Goal: Task Accomplishment & Management: Manage account settings

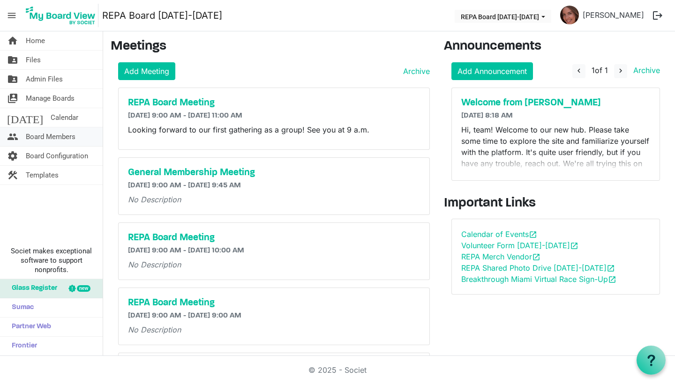
click at [43, 135] on span "Board Members" at bounding box center [51, 136] width 50 height 19
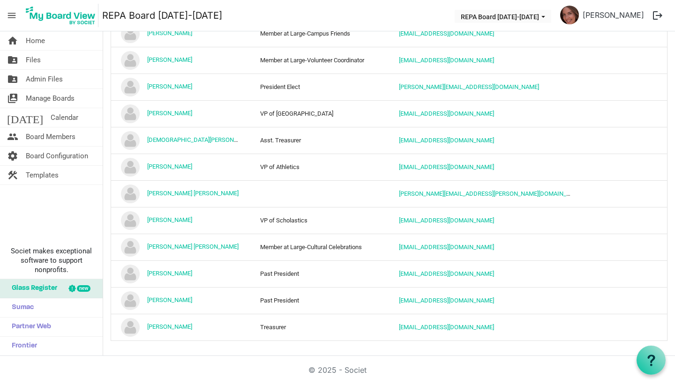
scroll to position [363, 0]
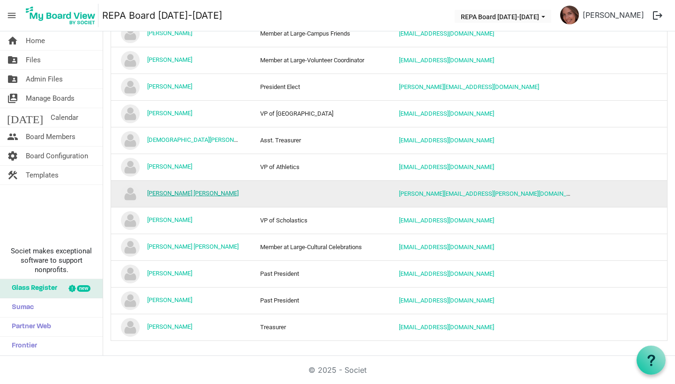
click at [181, 193] on link "[PERSON_NAME] [PERSON_NAME]" at bounding box center [192, 193] width 91 height 7
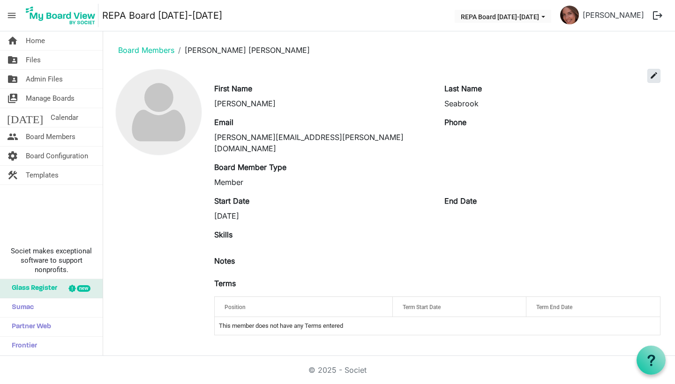
click at [650, 76] on span "edit" at bounding box center [654, 75] width 8 height 8
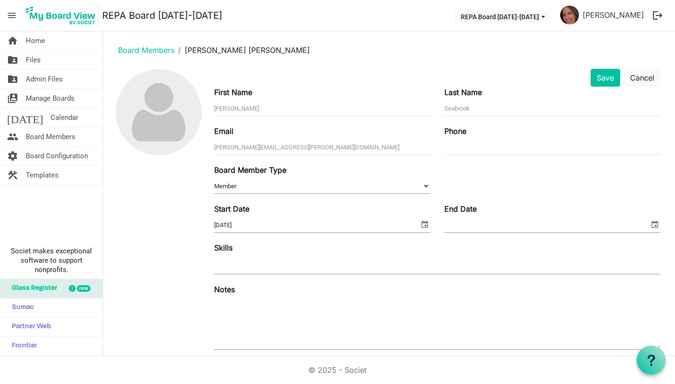
click at [361, 187] on span "Member Member" at bounding box center [322, 186] width 216 height 15
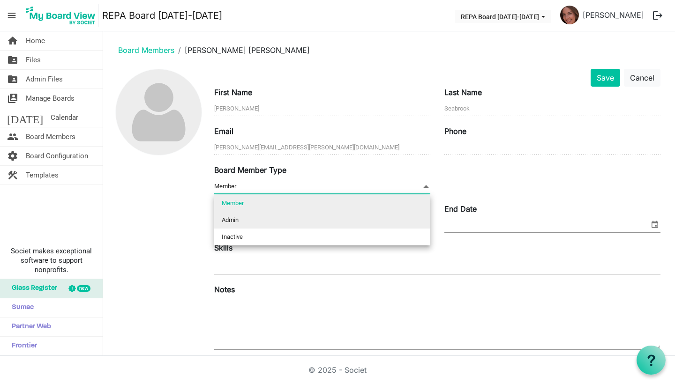
click at [340, 214] on li "Admin" at bounding box center [322, 220] width 216 height 17
type input "Admin"
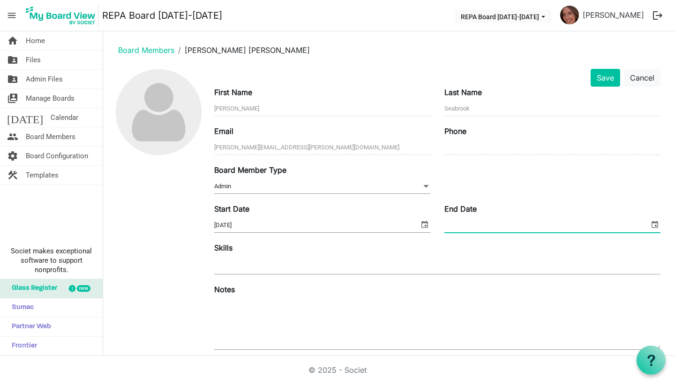
click at [599, 224] on input "End Date" at bounding box center [546, 225] width 205 height 14
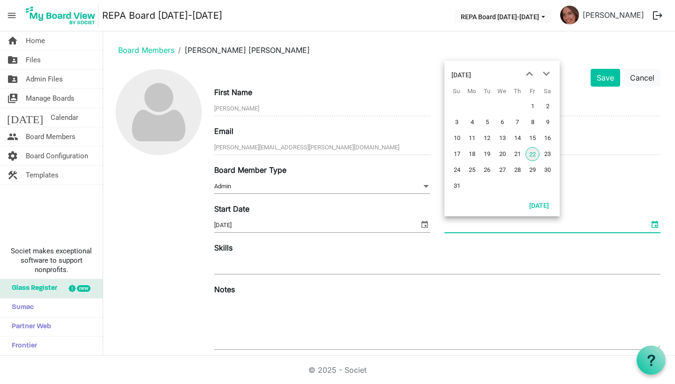
click at [653, 228] on span "select" at bounding box center [654, 224] width 11 height 12
click at [471, 76] on div "August 2025" at bounding box center [461, 75] width 20 height 19
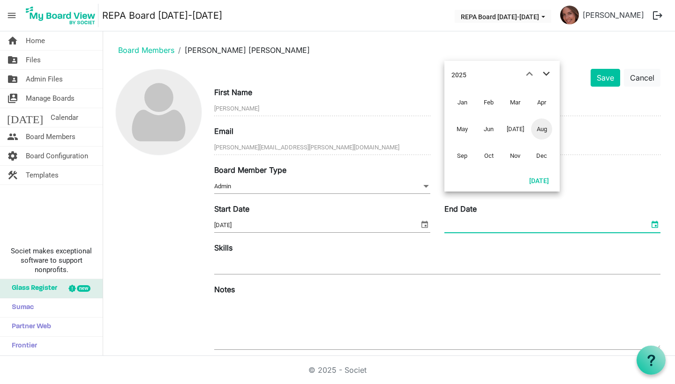
click at [546, 75] on span "next month" at bounding box center [546, 74] width 16 height 17
click at [541, 131] on span "Aug" at bounding box center [541, 129] width 21 height 21
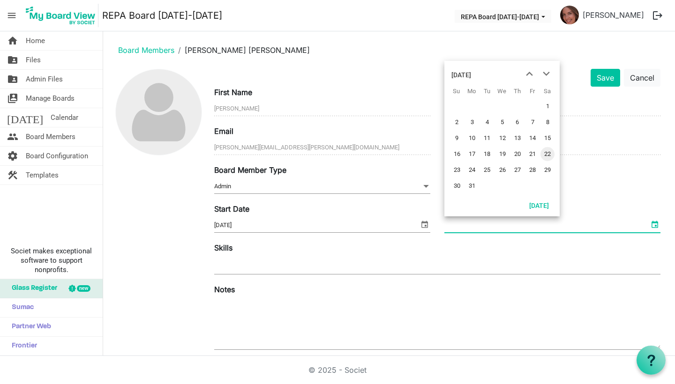
click at [547, 155] on span "22" at bounding box center [547, 154] width 14 height 14
type input "8/22/2026"
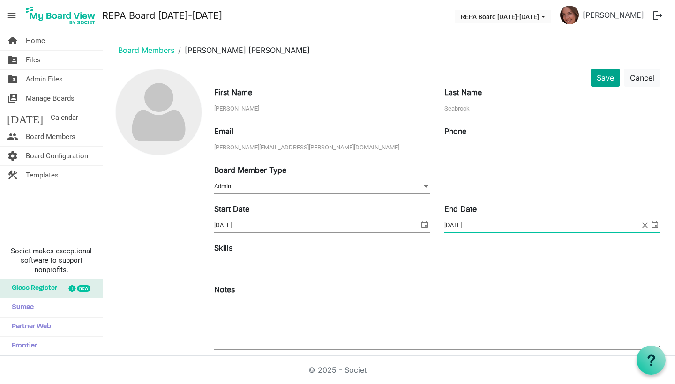
click at [593, 78] on button "Save" at bounding box center [606, 78] width 30 height 18
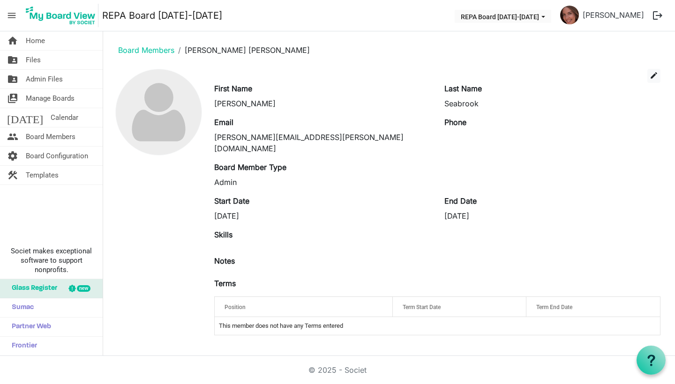
click at [241, 304] on span "Position" at bounding box center [234, 307] width 21 height 7
click at [654, 75] on span "edit" at bounding box center [654, 75] width 8 height 8
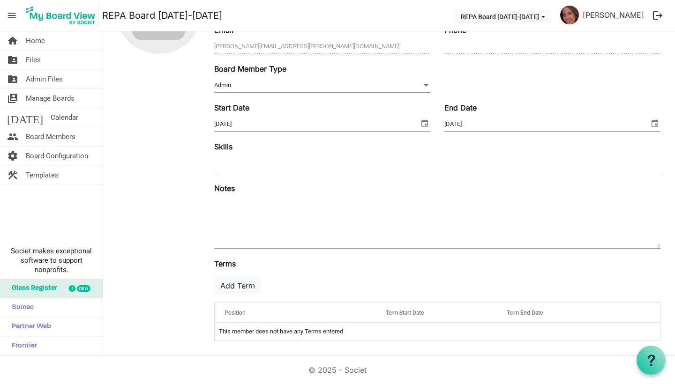
scroll to position [102, 0]
click at [241, 310] on span "Position" at bounding box center [234, 313] width 21 height 7
click at [241, 286] on button "Add Term" at bounding box center [237, 286] width 47 height 18
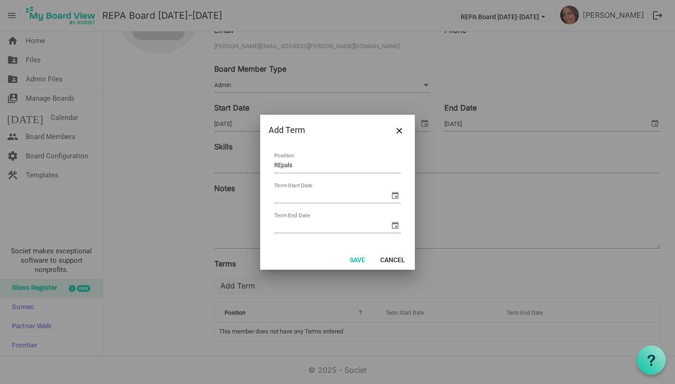
click at [275, 165] on input "REpals" at bounding box center [337, 166] width 127 height 15
type input "Member at Large-REpals"
click at [397, 194] on span "select" at bounding box center [394, 195] width 11 height 11
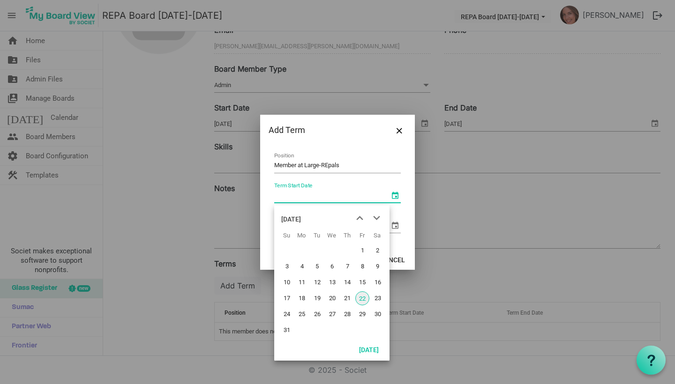
click at [301, 219] on div "August 2025" at bounding box center [291, 219] width 20 height 19
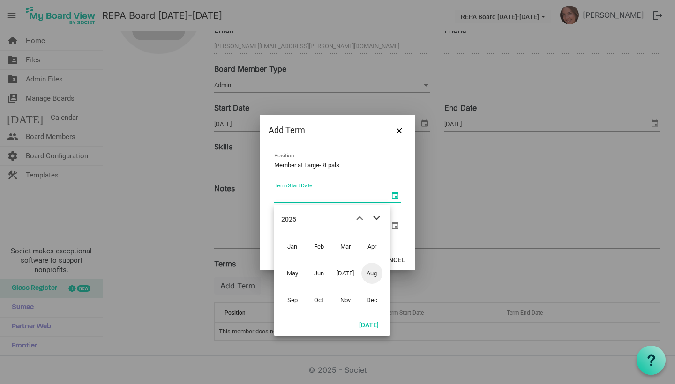
click at [377, 217] on span "next month" at bounding box center [376, 218] width 16 height 17
click at [365, 277] on span "Aug" at bounding box center [371, 273] width 21 height 21
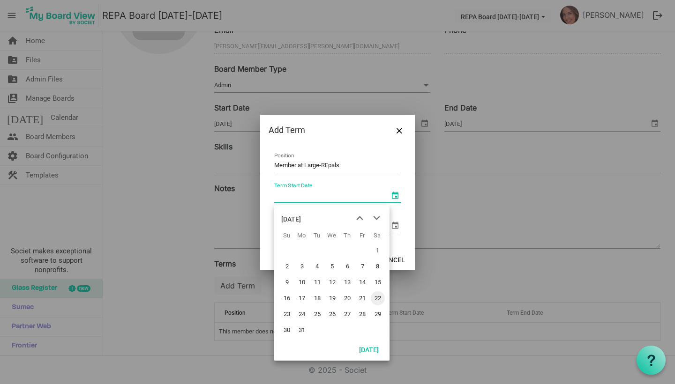
click at [376, 299] on span "22" at bounding box center [378, 299] width 14 height 14
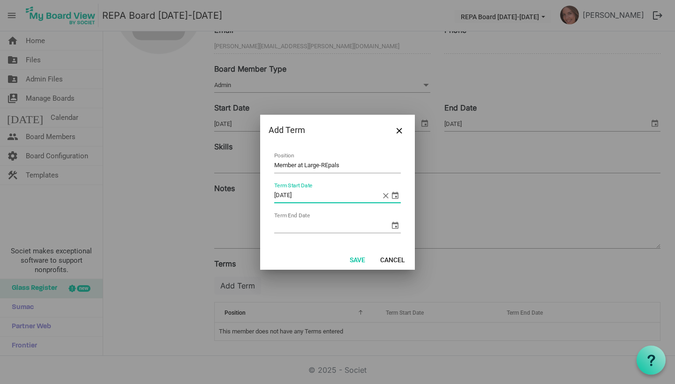
click at [395, 200] on span "select" at bounding box center [394, 195] width 11 height 11
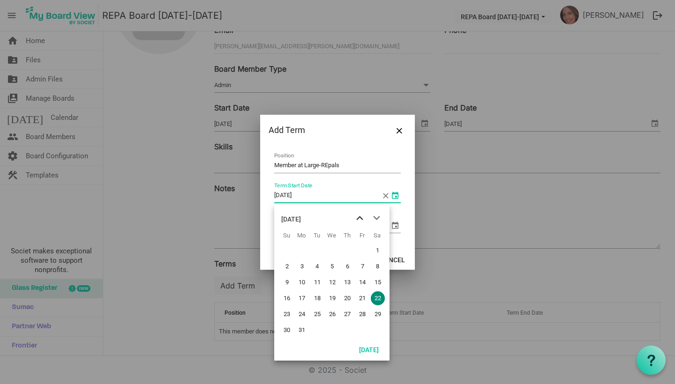
click at [360, 218] on span "previous month" at bounding box center [359, 218] width 16 height 17
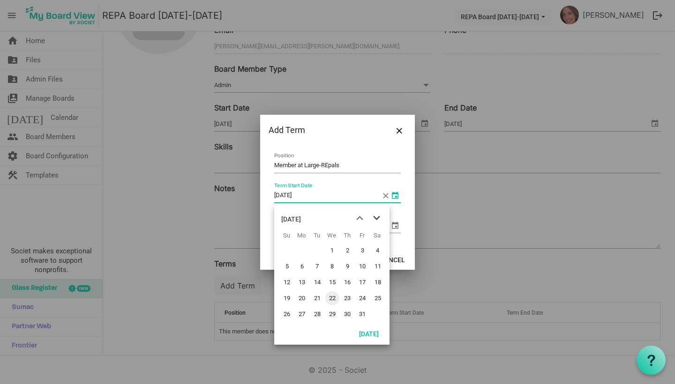
click at [380, 217] on span "next month" at bounding box center [376, 218] width 16 height 17
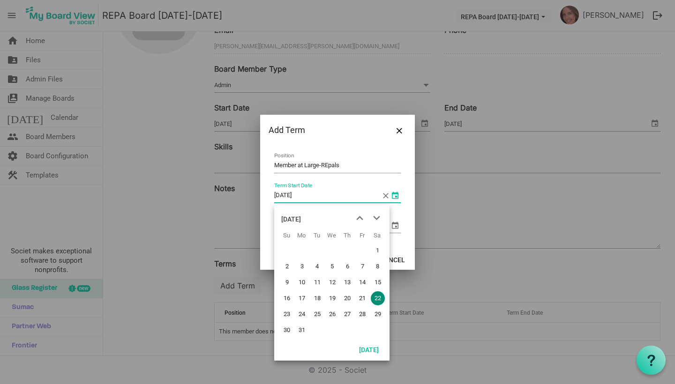
click at [301, 218] on div "August 2026" at bounding box center [291, 219] width 20 height 19
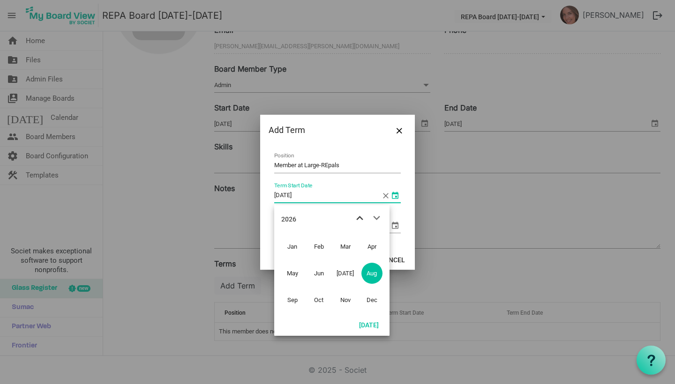
click at [359, 217] on span "previous month" at bounding box center [359, 218] width 16 height 17
click at [371, 275] on span "Aug" at bounding box center [371, 273] width 21 height 21
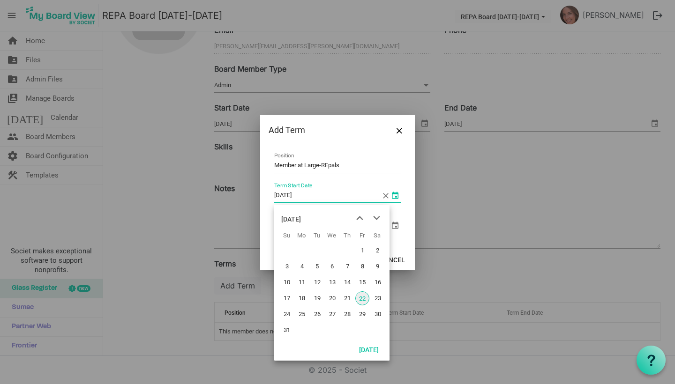
click at [360, 193] on input "8/22/2026" at bounding box center [327, 196] width 107 height 14
click at [365, 297] on span "22" at bounding box center [362, 299] width 14 height 14
type input "8/22/2025"
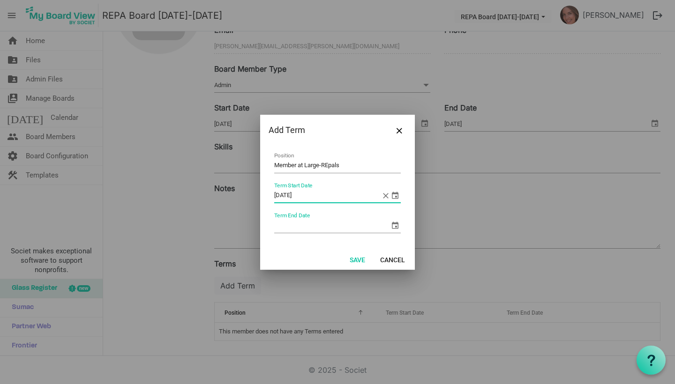
click at [396, 224] on span "select" at bounding box center [394, 225] width 11 height 11
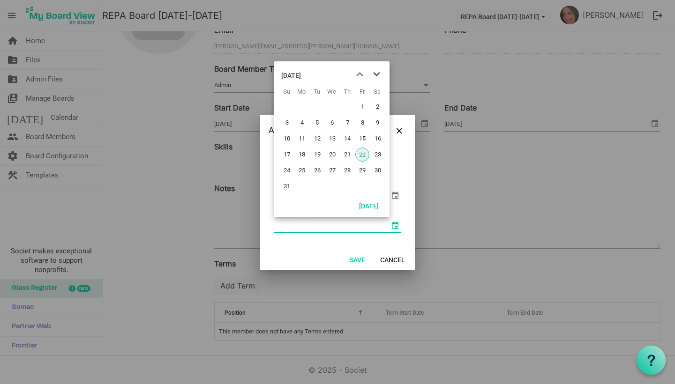
click at [378, 74] on span "next month" at bounding box center [376, 74] width 16 height 17
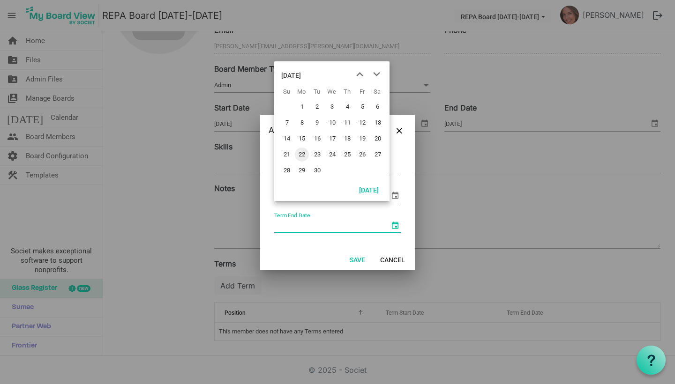
click at [301, 75] on div "September 2025" at bounding box center [291, 75] width 20 height 19
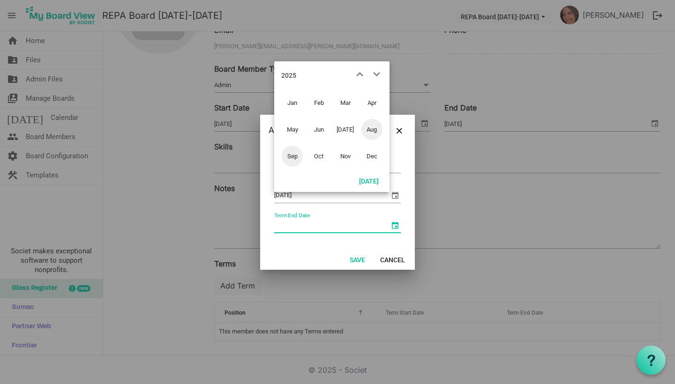
click at [369, 122] on span "Aug" at bounding box center [371, 129] width 21 height 21
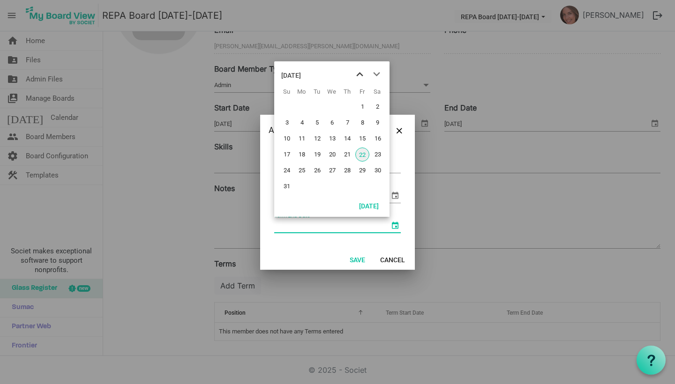
click at [358, 72] on span "previous month" at bounding box center [359, 74] width 16 height 17
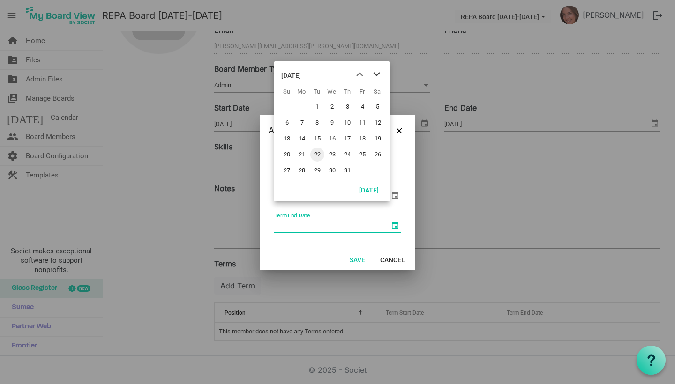
click at [377, 74] on span "next month" at bounding box center [376, 74] width 16 height 17
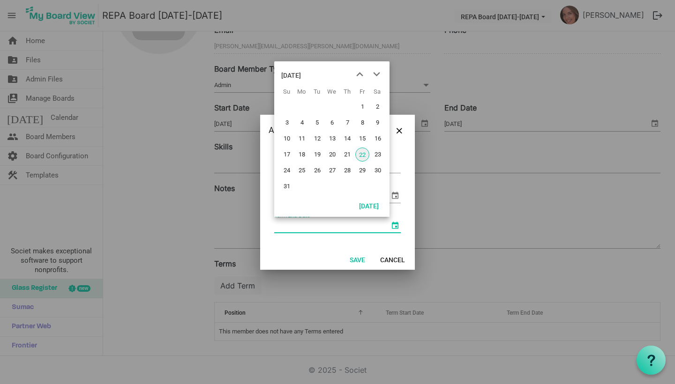
click at [301, 75] on div "August 2025" at bounding box center [291, 75] width 20 height 19
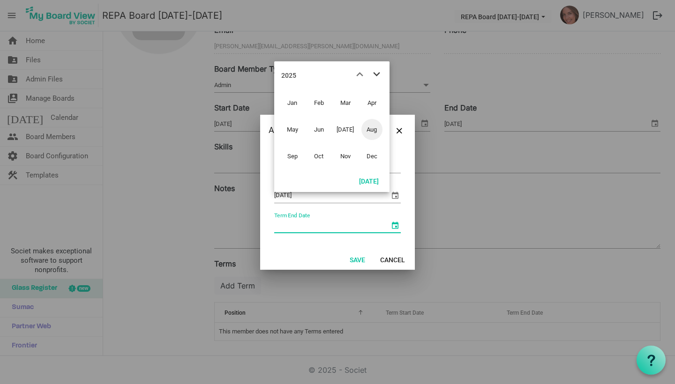
click at [374, 74] on span "next month" at bounding box center [376, 74] width 16 height 17
click at [365, 129] on span "Aug" at bounding box center [371, 129] width 21 height 21
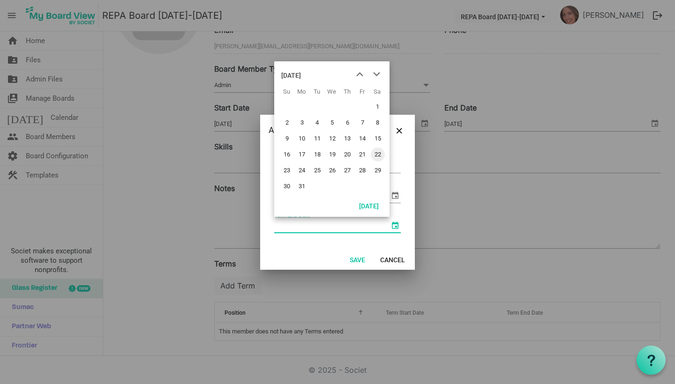
click at [375, 154] on span "22" at bounding box center [378, 155] width 14 height 14
type input "8/22/2026"
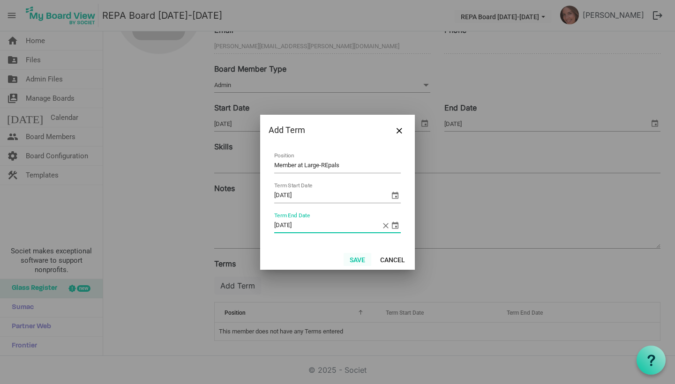
click at [360, 264] on button "Save" at bounding box center [358, 259] width 28 height 13
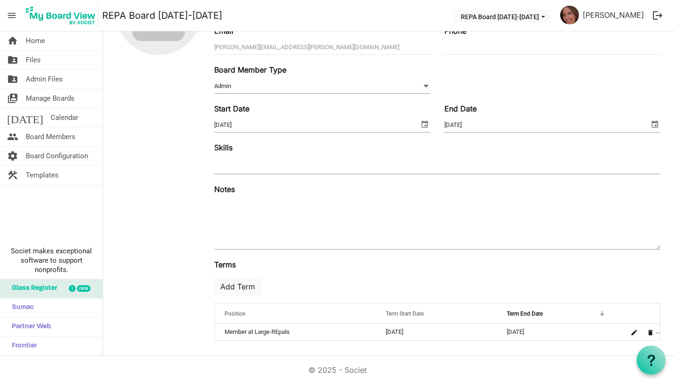
scroll to position [101, 0]
click at [244, 285] on button "Add Term" at bounding box center [237, 287] width 47 height 18
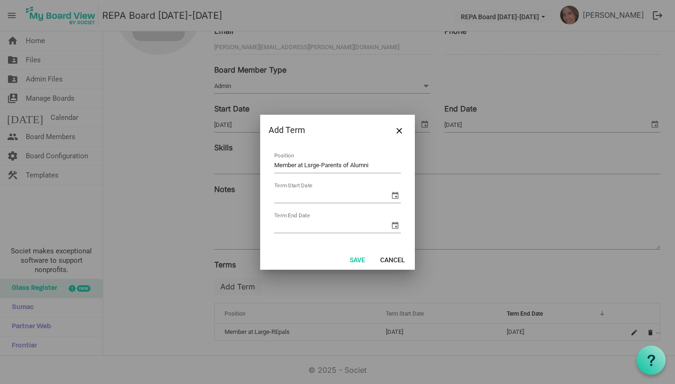
type input "Member at Lsrge-Parents of Alumni"
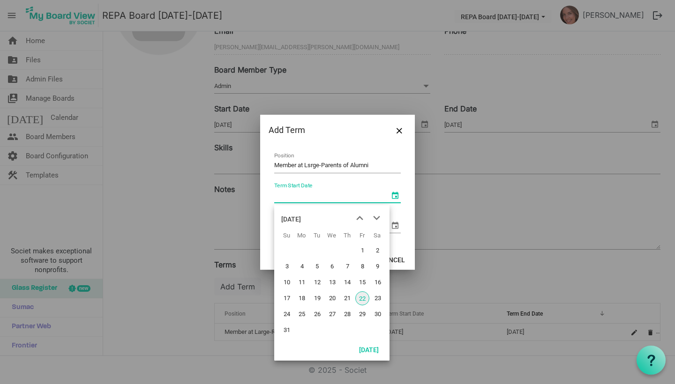
click at [395, 195] on span "select" at bounding box center [394, 195] width 11 height 11
click at [360, 297] on span "22" at bounding box center [362, 299] width 14 height 14
type input "8/22/2025"
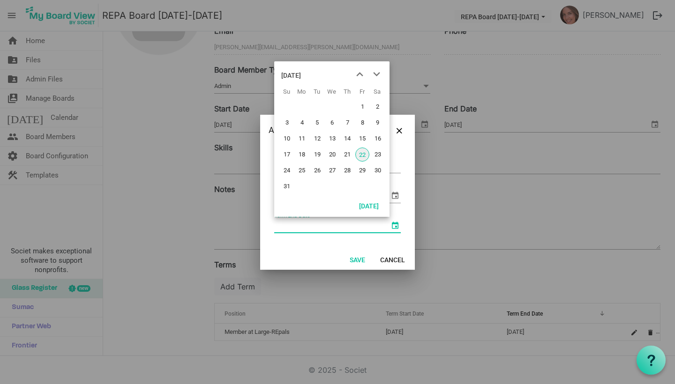
click at [395, 224] on span "select" at bounding box center [394, 225] width 11 height 11
click at [301, 76] on div "August 2025" at bounding box center [291, 75] width 20 height 19
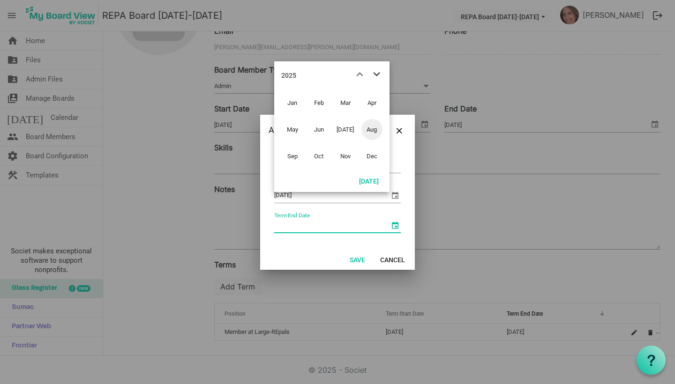
click at [375, 73] on span "next month" at bounding box center [376, 74] width 16 height 17
click at [373, 130] on span "Aug" at bounding box center [371, 129] width 21 height 21
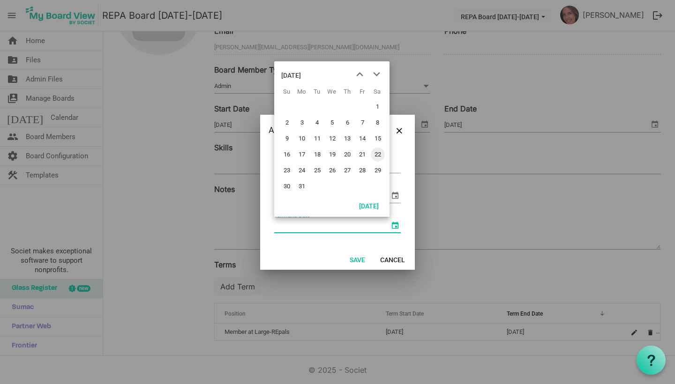
click at [378, 155] on span "22" at bounding box center [378, 155] width 14 height 14
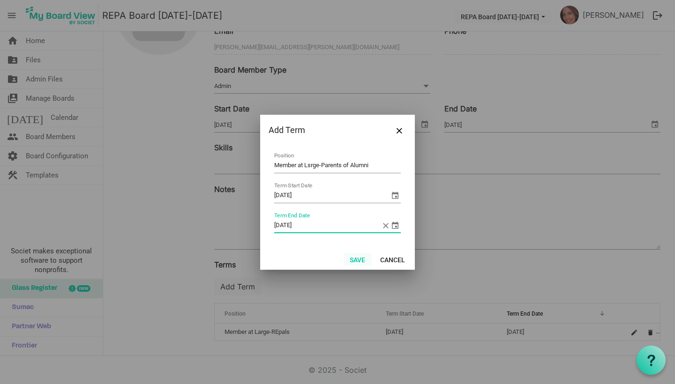
click at [360, 259] on button "Save" at bounding box center [358, 259] width 28 height 13
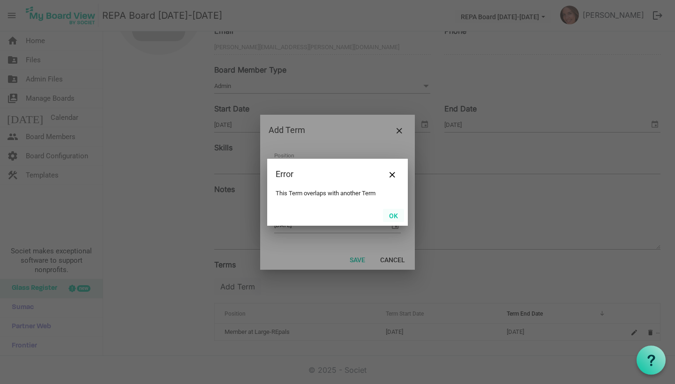
click at [399, 216] on button "OK" at bounding box center [393, 215] width 21 height 13
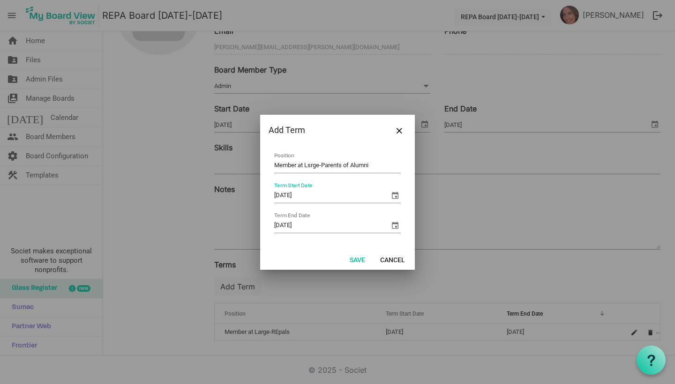
click at [396, 193] on span "select" at bounding box center [394, 195] width 11 height 11
click at [400, 229] on span "select" at bounding box center [394, 225] width 11 height 11
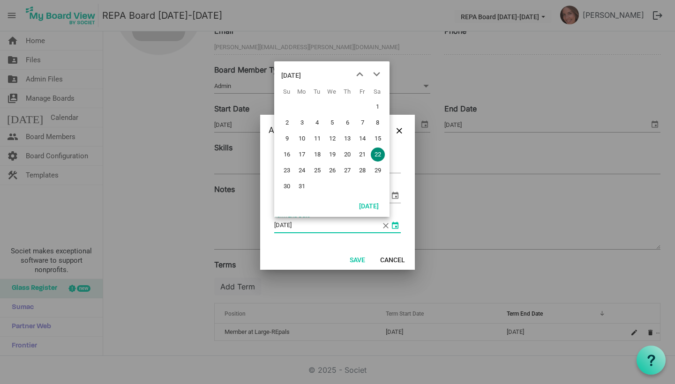
click at [393, 227] on span "select" at bounding box center [394, 225] width 11 height 11
click at [296, 169] on span "24" at bounding box center [302, 171] width 14 height 14
type input "8/24/2026"
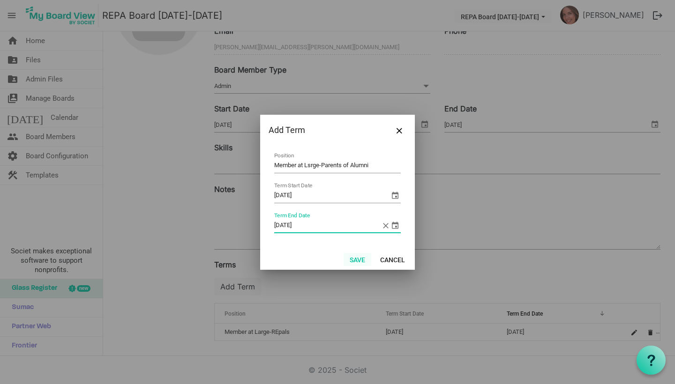
click at [354, 260] on button "Save" at bounding box center [358, 259] width 28 height 13
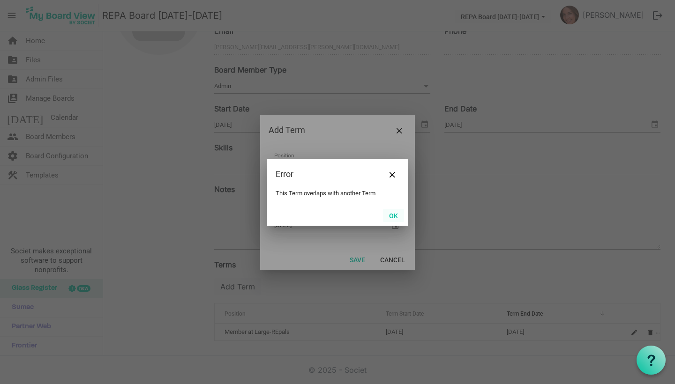
click at [394, 213] on button "OK" at bounding box center [393, 215] width 21 height 13
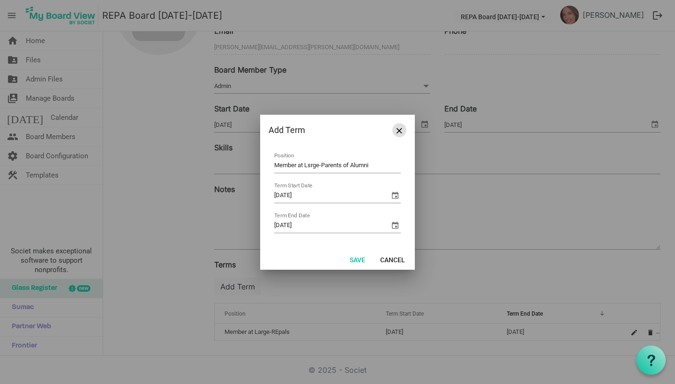
click at [399, 129] on span "Close" at bounding box center [399, 131] width 6 height 6
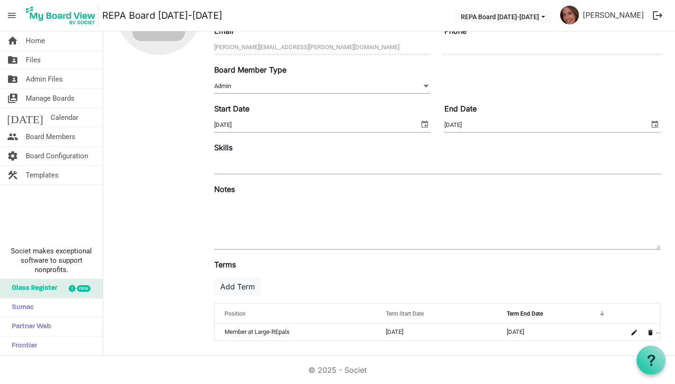
scroll to position [0, 0]
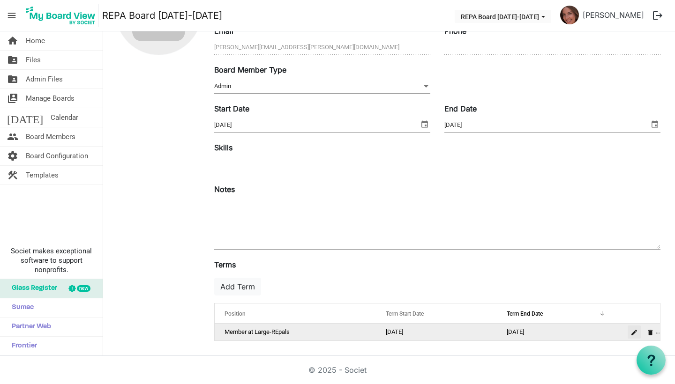
click at [635, 332] on span "is Command column column header" at bounding box center [634, 333] width 6 height 6
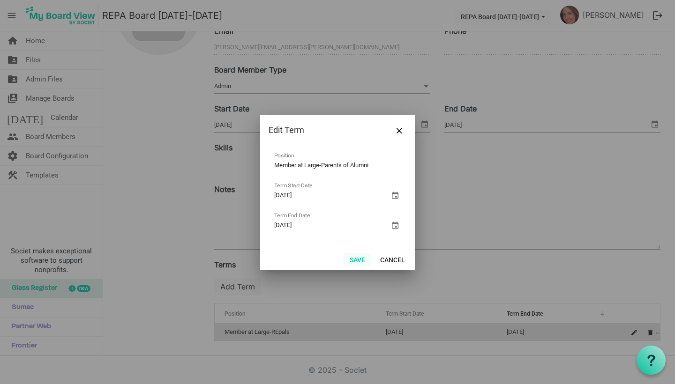
type input "Member at Large-Parents of Alumni"
click at [352, 261] on button "Save" at bounding box center [358, 259] width 28 height 13
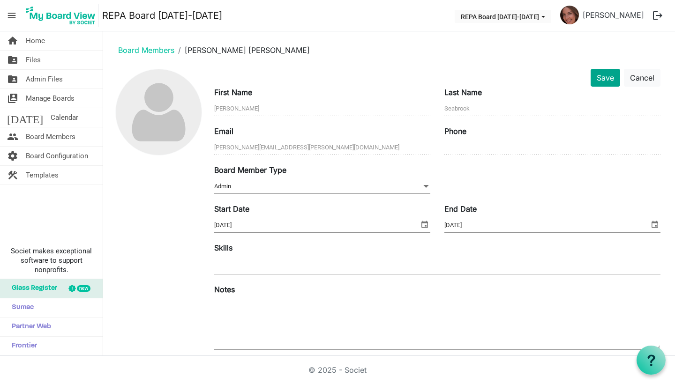
click at [604, 78] on button "Save" at bounding box center [606, 78] width 30 height 18
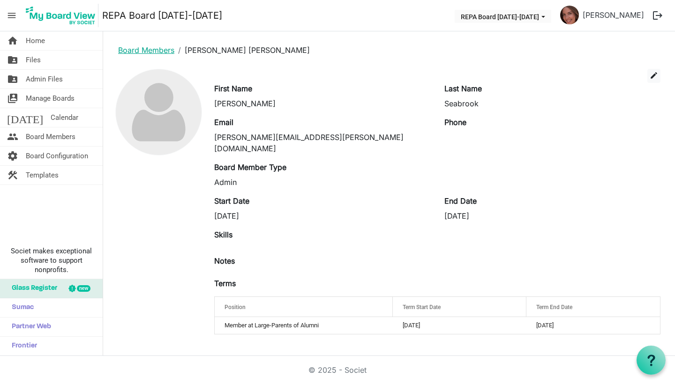
click at [129, 53] on link "Board Members" at bounding box center [146, 49] width 56 height 9
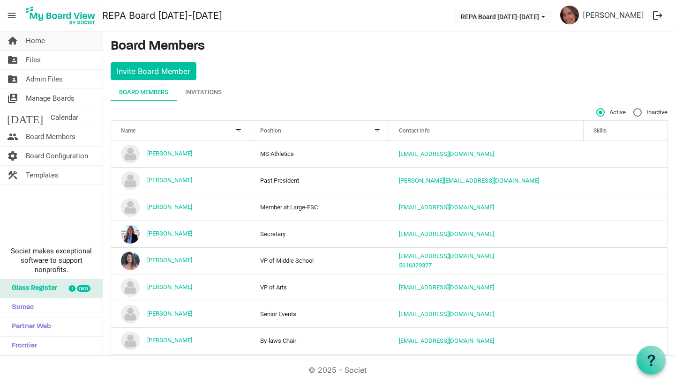
click at [40, 44] on span "Home" at bounding box center [35, 40] width 19 height 19
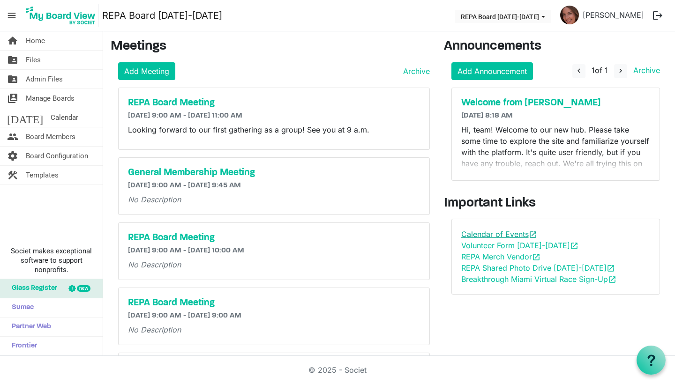
click at [509, 236] on link "Calendar of Events open_in_new" at bounding box center [499, 234] width 76 height 9
